Goal: Task Accomplishment & Management: Manage account settings

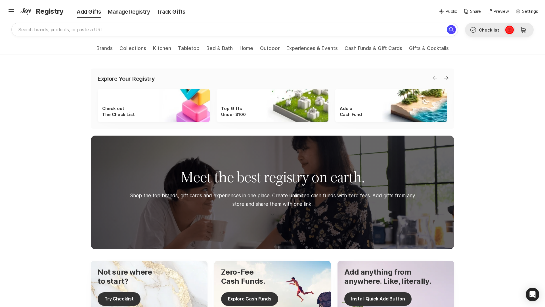
click at [509, 30] on icon at bounding box center [509, 29] width 4 height 3
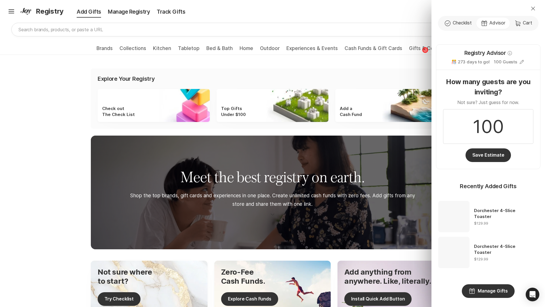
click at [425, 50] on div "Close Check Outline Checklist Gift Advisor Cart Cart Registry Advisor Info 🎊 27…" at bounding box center [272, 153] width 545 height 307
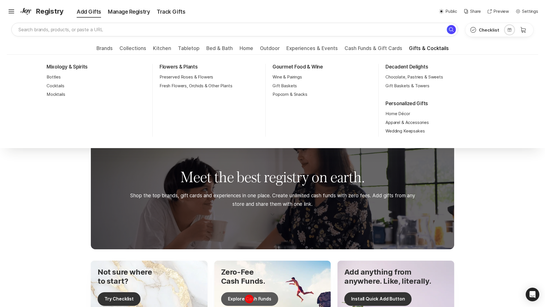
click at [249, 298] on button "Explore Cash Funds" at bounding box center [249, 299] width 57 height 14
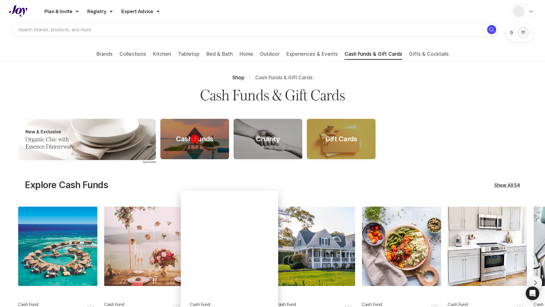
click at [194, 139] on div "Cash Funds" at bounding box center [194, 139] width 51 height 8
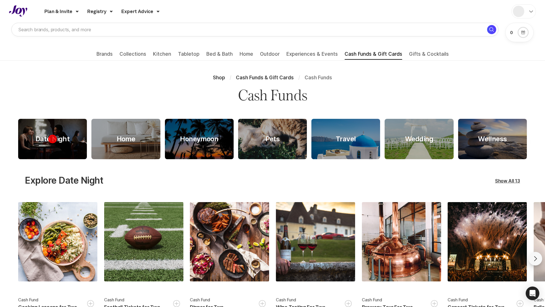
click at [53, 139] on div "Date Night" at bounding box center [53, 139] width 48 height 8
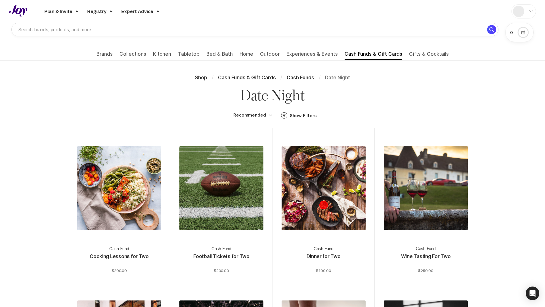
click at [324, 205] on div at bounding box center [324, 188] width 84 height 84
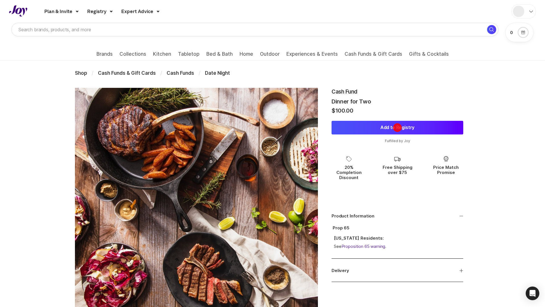
click at [397, 127] on button "Add to Registry" at bounding box center [397, 128] width 132 height 14
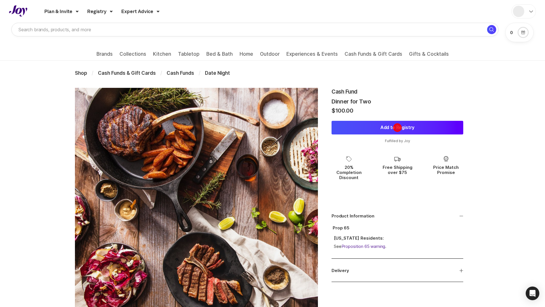
click at [397, 127] on button "Add to Registry" at bounding box center [397, 128] width 132 height 14
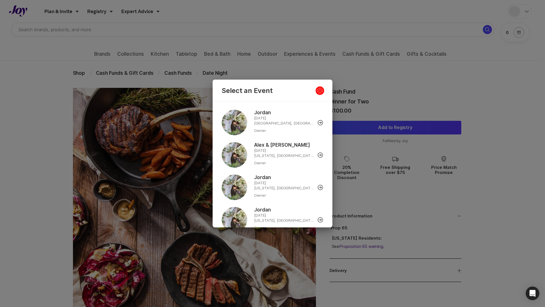
click at [320, 90] on icon "Close Dialog" at bounding box center [320, 90] width 5 height 5
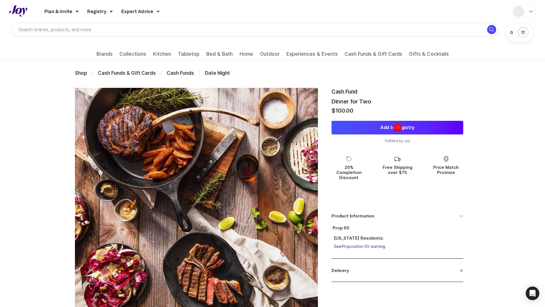
click at [397, 127] on button "Add to Registry" at bounding box center [397, 128] width 132 height 14
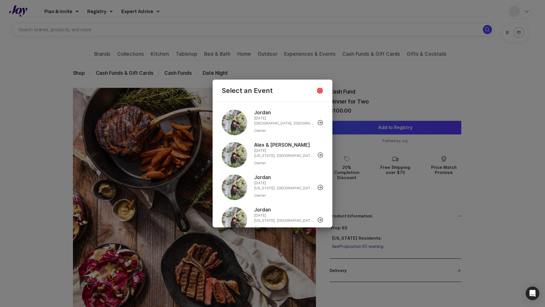
click at [320, 90] on icon "Close Dialog" at bounding box center [320, 90] width 5 height 5
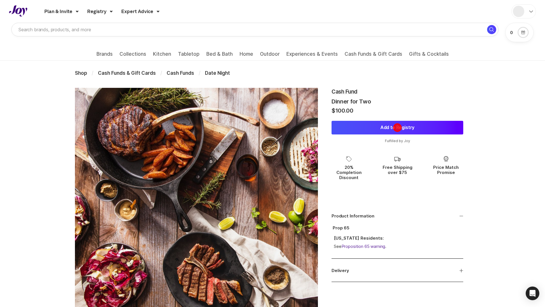
click at [397, 127] on button "Add to Registry" at bounding box center [397, 128] width 132 height 14
